Goal: Task Accomplishment & Management: Manage account settings

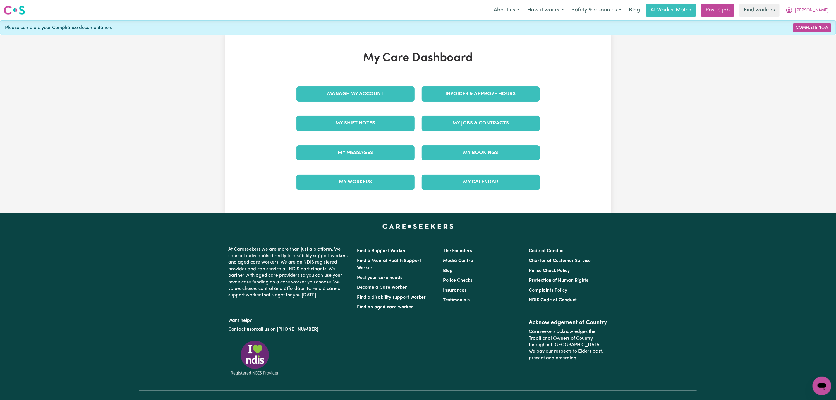
click at [326, 142] on div "My Messages" at bounding box center [355, 152] width 125 height 29
click at [324, 149] on link "My Messages" at bounding box center [355, 152] width 118 height 15
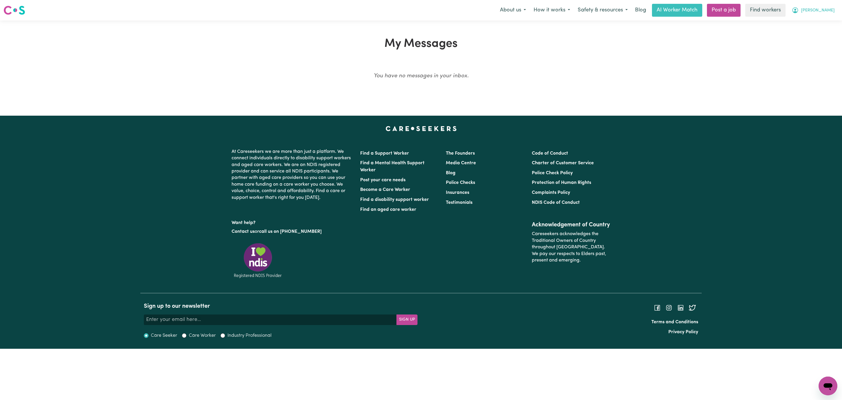
drag, startPoint x: 836, startPoint y: 9, endPoint x: 825, endPoint y: 13, distance: 11.1
click at [834, 9] on button "[PERSON_NAME]" at bounding box center [813, 10] width 51 height 12
click at [809, 23] on link "My Dashboard" at bounding box center [815, 22] width 46 height 11
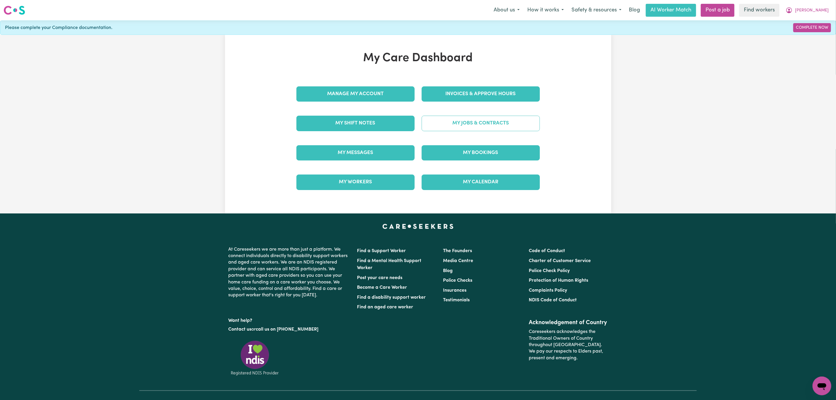
click at [458, 125] on link "My Jobs & Contracts" at bounding box center [480, 123] width 118 height 15
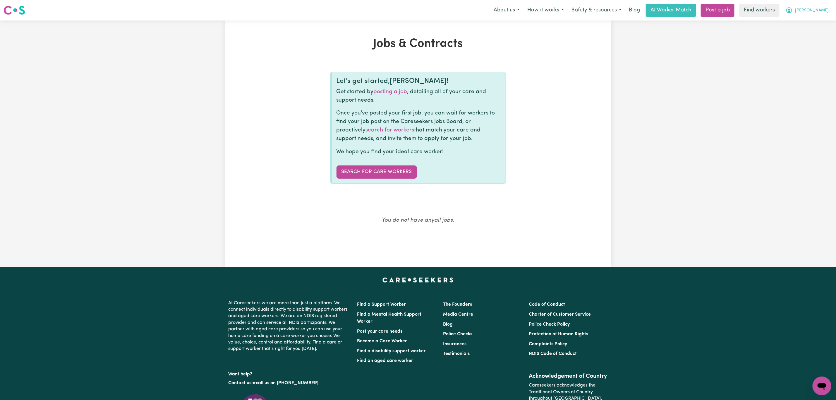
click at [820, 14] on button "[PERSON_NAME]" at bounding box center [806, 10] width 51 height 12
click at [809, 32] on link "Logout" at bounding box center [809, 33] width 46 height 11
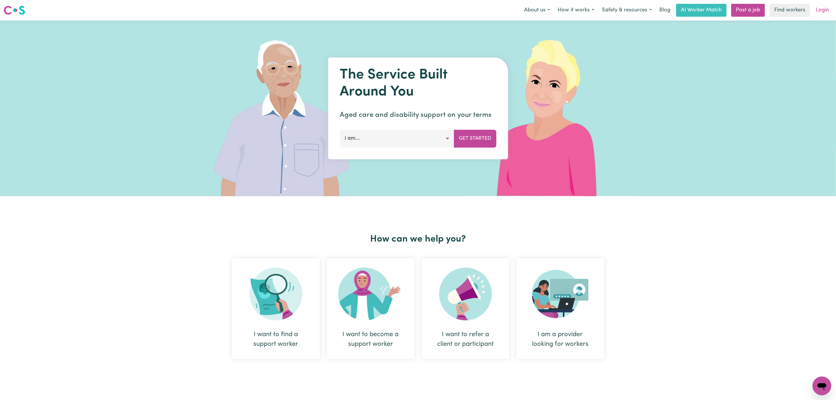
click at [825, 18] on nav "Menu About us How it works Safety & resources Blog AI Worker Match Post a job F…" at bounding box center [418, 10] width 836 height 20
click at [822, 14] on link "Login" at bounding box center [822, 10] width 20 height 13
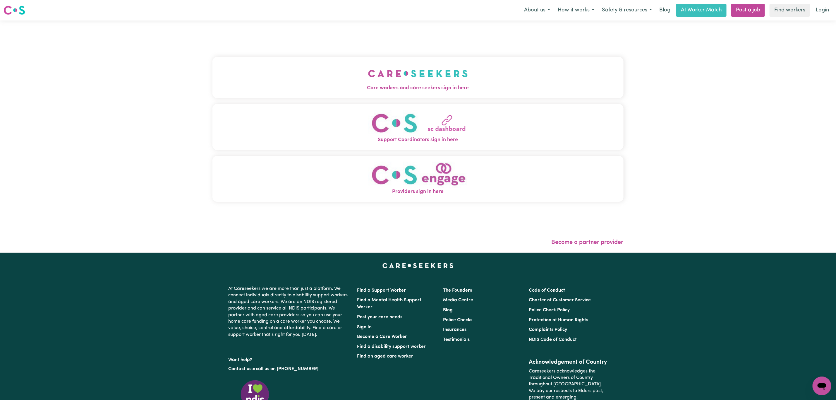
click at [361, 87] on span "Care workers and care seekers sign in here" at bounding box center [417, 88] width 411 height 8
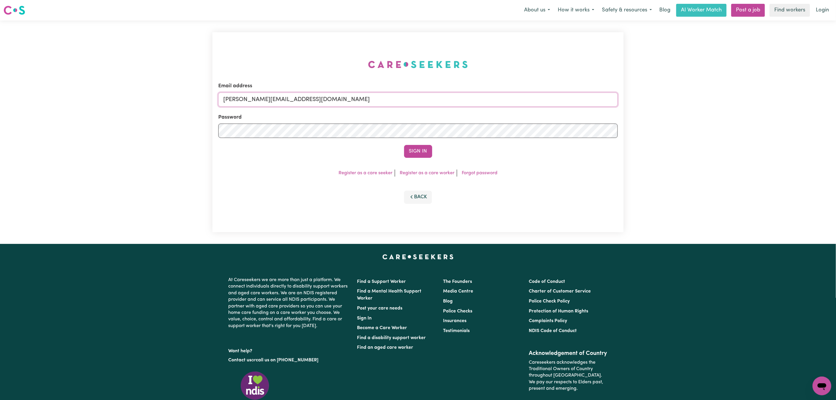
click at [282, 95] on input "[PERSON_NAME][EMAIL_ADDRESS][DOMAIN_NAME]" at bounding box center [417, 99] width 399 height 14
drag, startPoint x: 255, startPoint y: 102, endPoint x: 486, endPoint y: 106, distance: 231.7
click at [486, 106] on input "[EMAIL_ADDRESS][PERSON_NAME][DOMAIN_NAME]" at bounding box center [417, 99] width 399 height 14
type input "[EMAIL_ADDRESS][DOMAIN_NAME]"
click at [427, 157] on button "Sign In" at bounding box center [418, 151] width 28 height 13
